Goal: Check status: Check status

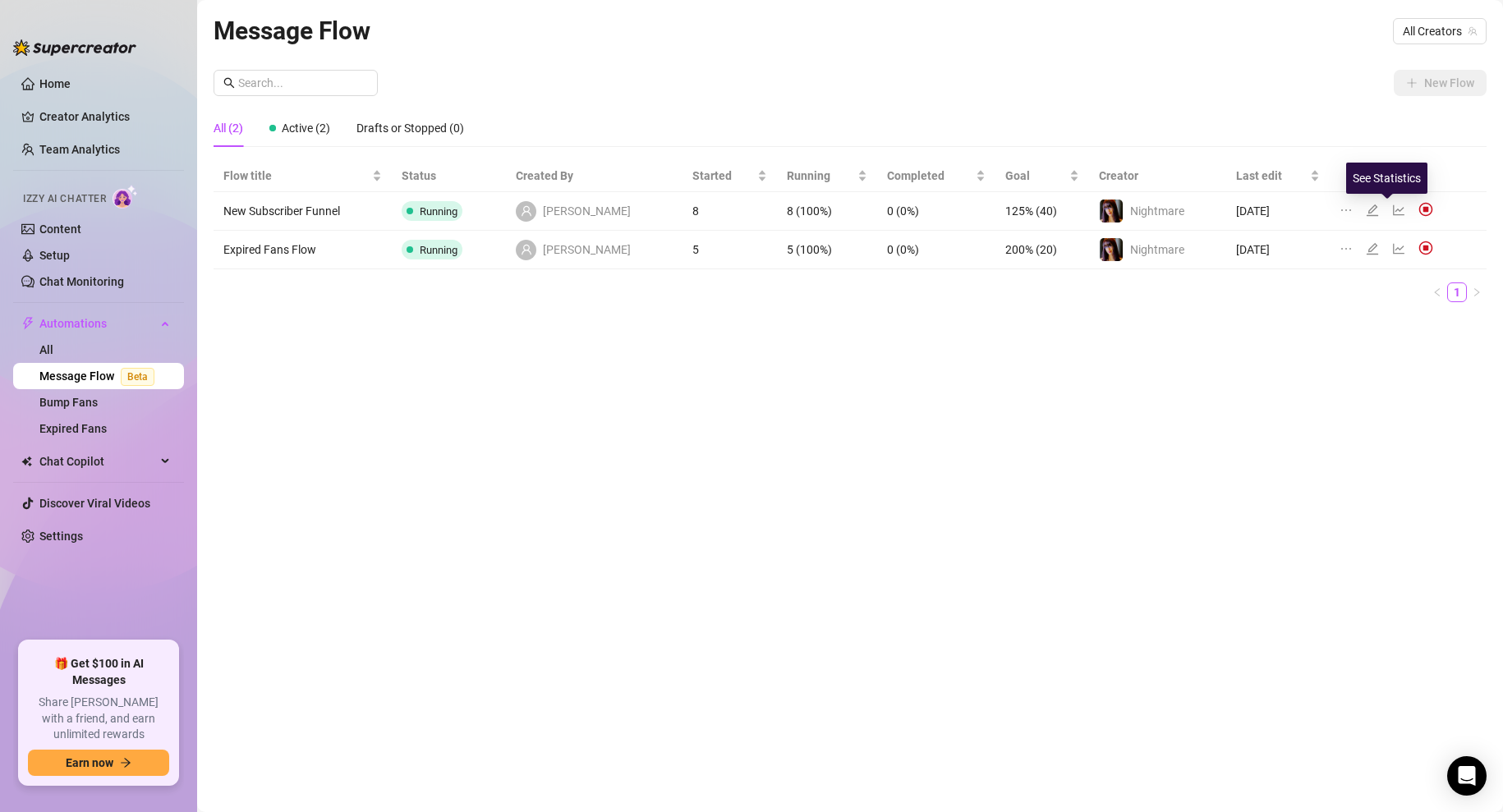
click at [1392, 204] on icon "line-chart" at bounding box center [1398, 210] width 13 height 13
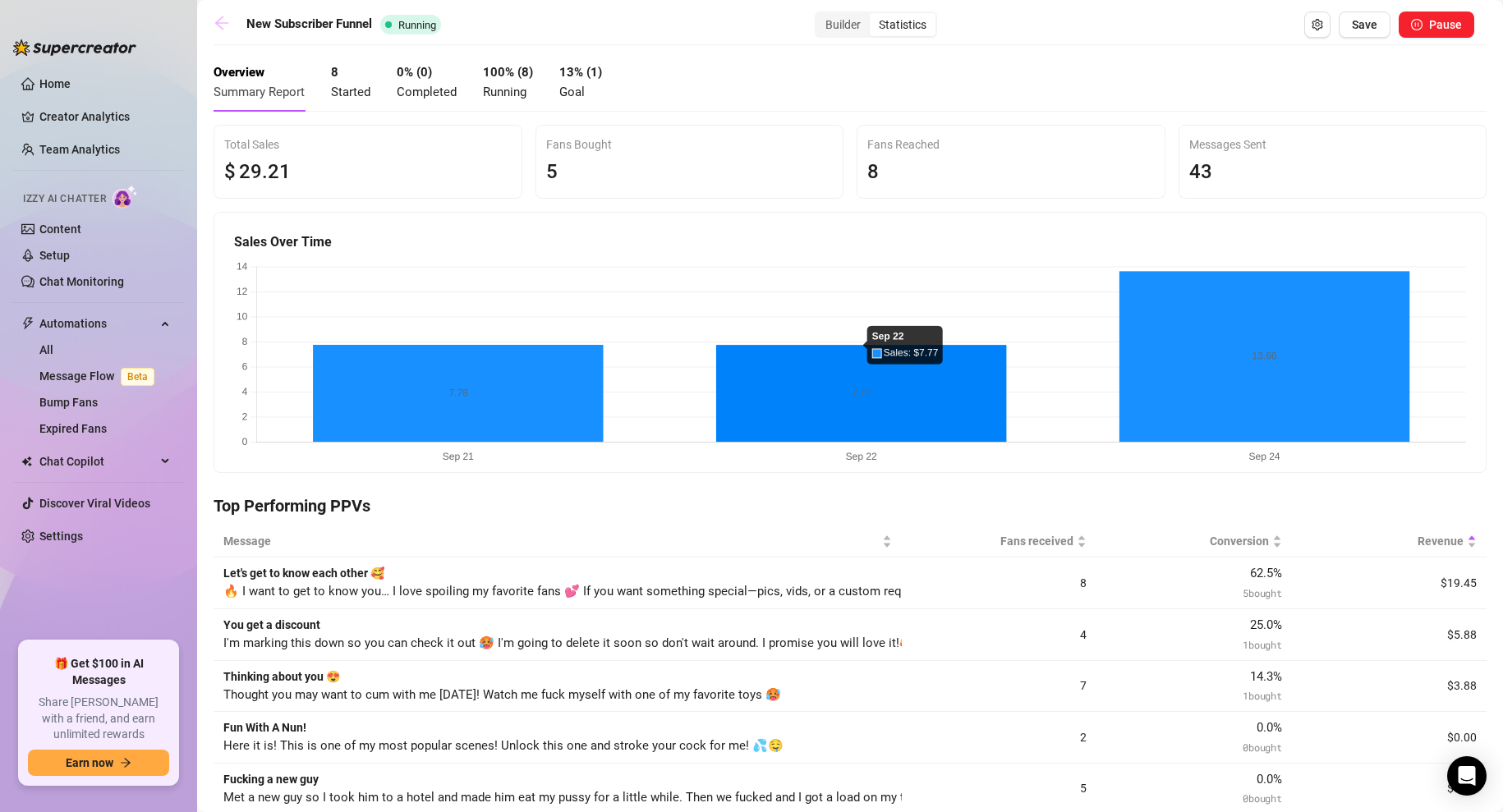
click at [217, 22] on icon "arrow-left" at bounding box center [222, 23] width 13 height 13
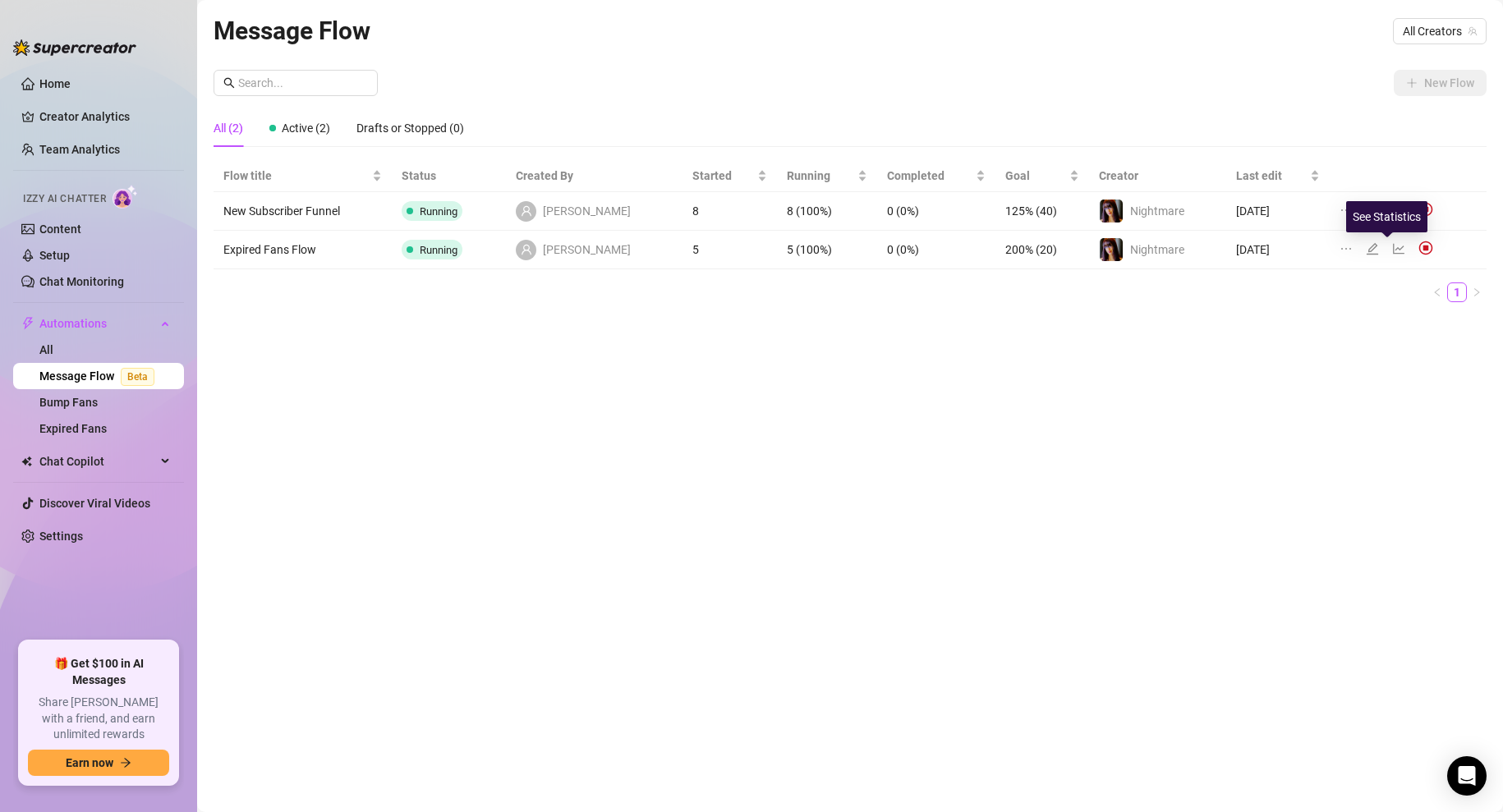
click at [1392, 249] on icon "line-chart" at bounding box center [1398, 249] width 13 height 13
